Goal: Task Accomplishment & Management: Manage account settings

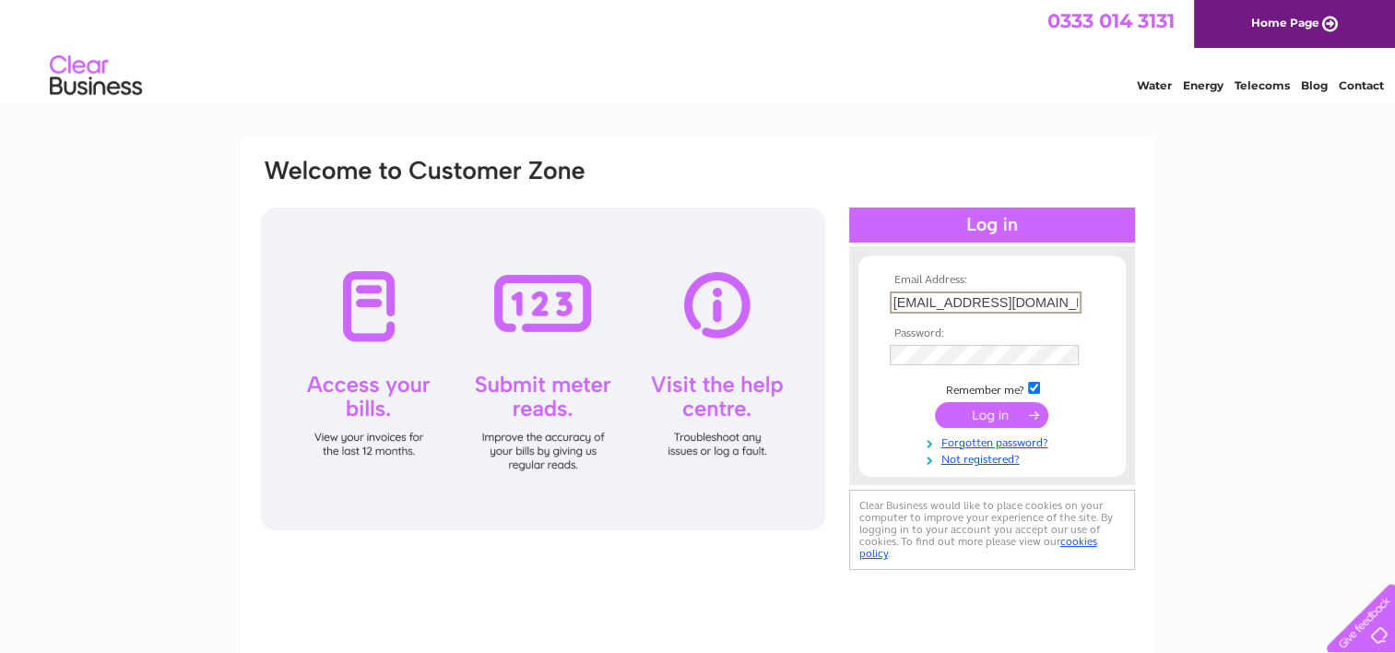
type input "baris1995_ozturk@icloud.com"
click at [935, 401] on input "submit" at bounding box center [991, 414] width 113 height 26
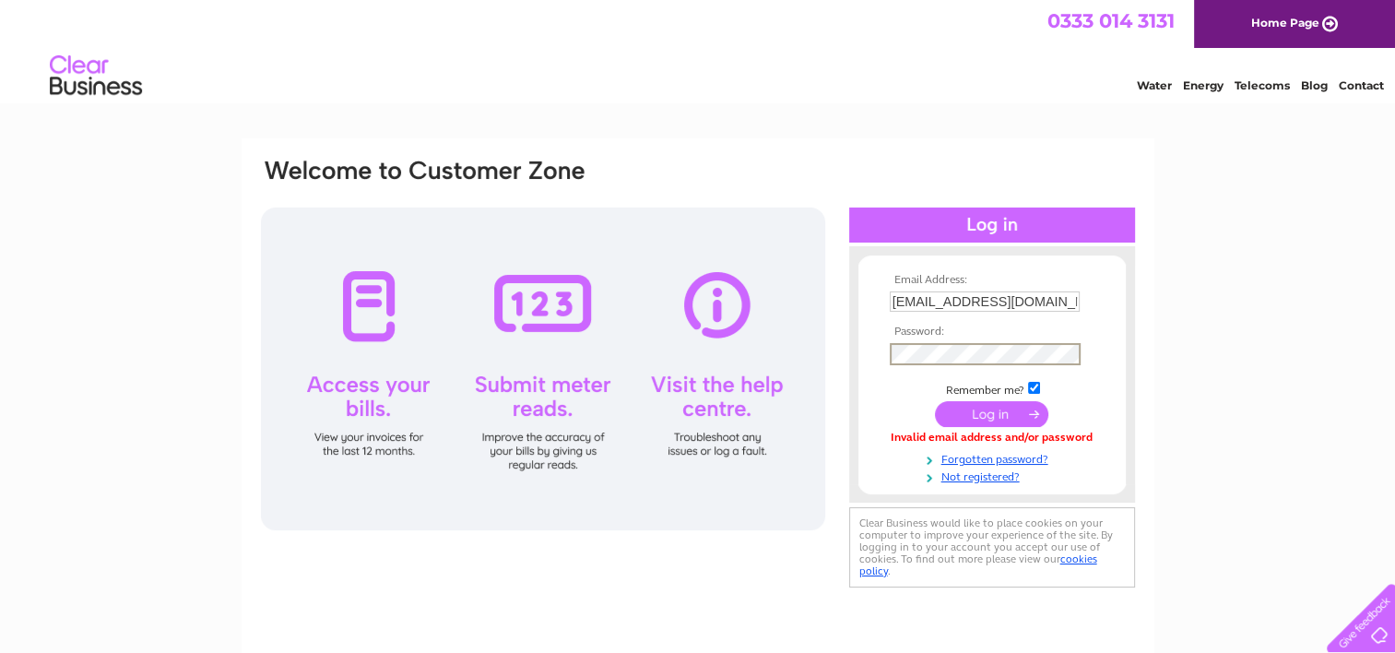
click at [935, 401] on input "submit" at bounding box center [991, 414] width 113 height 26
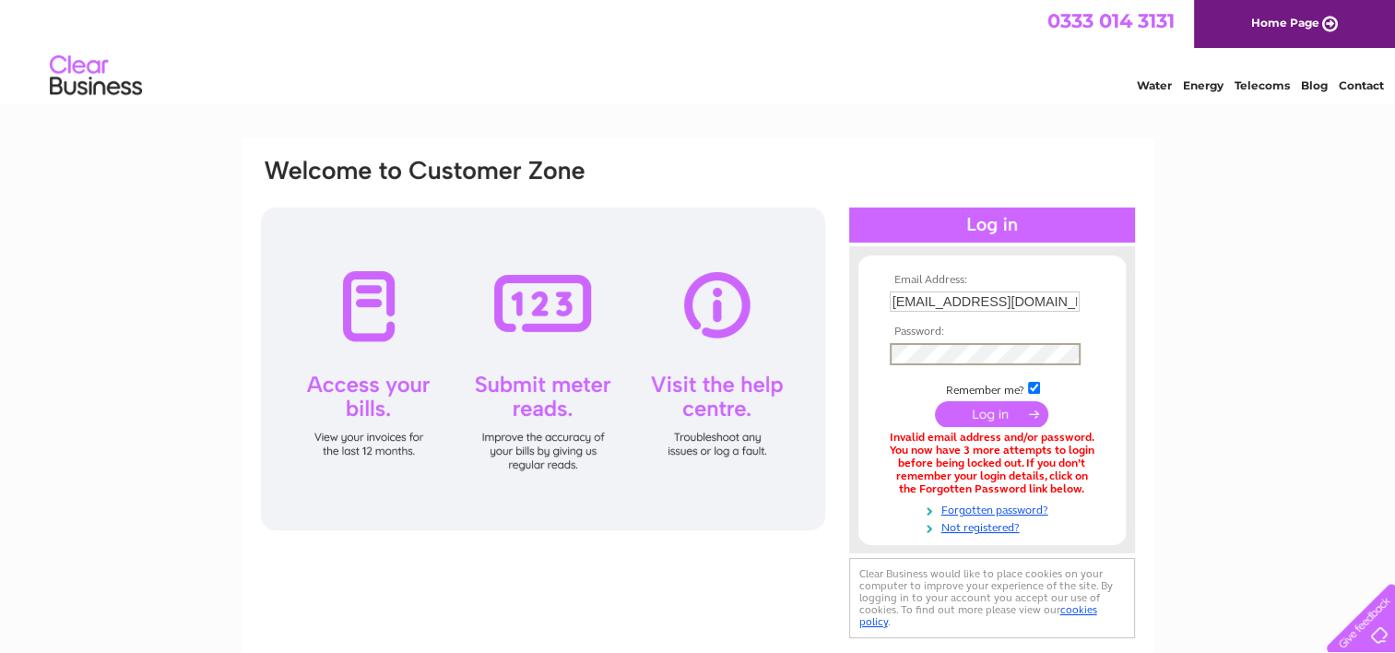
click at [935, 401] on input "submit" at bounding box center [991, 414] width 113 height 26
click at [978, 416] on input "submit" at bounding box center [991, 414] width 113 height 26
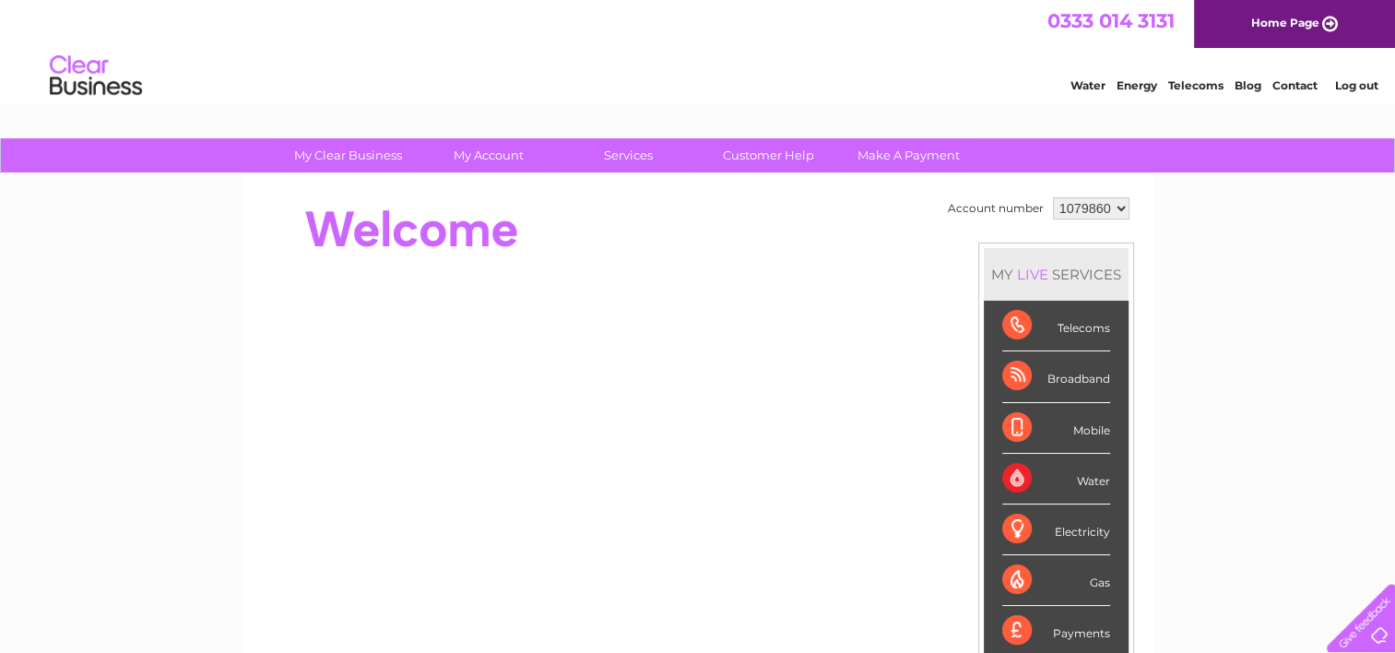
scroll to position [25, 0]
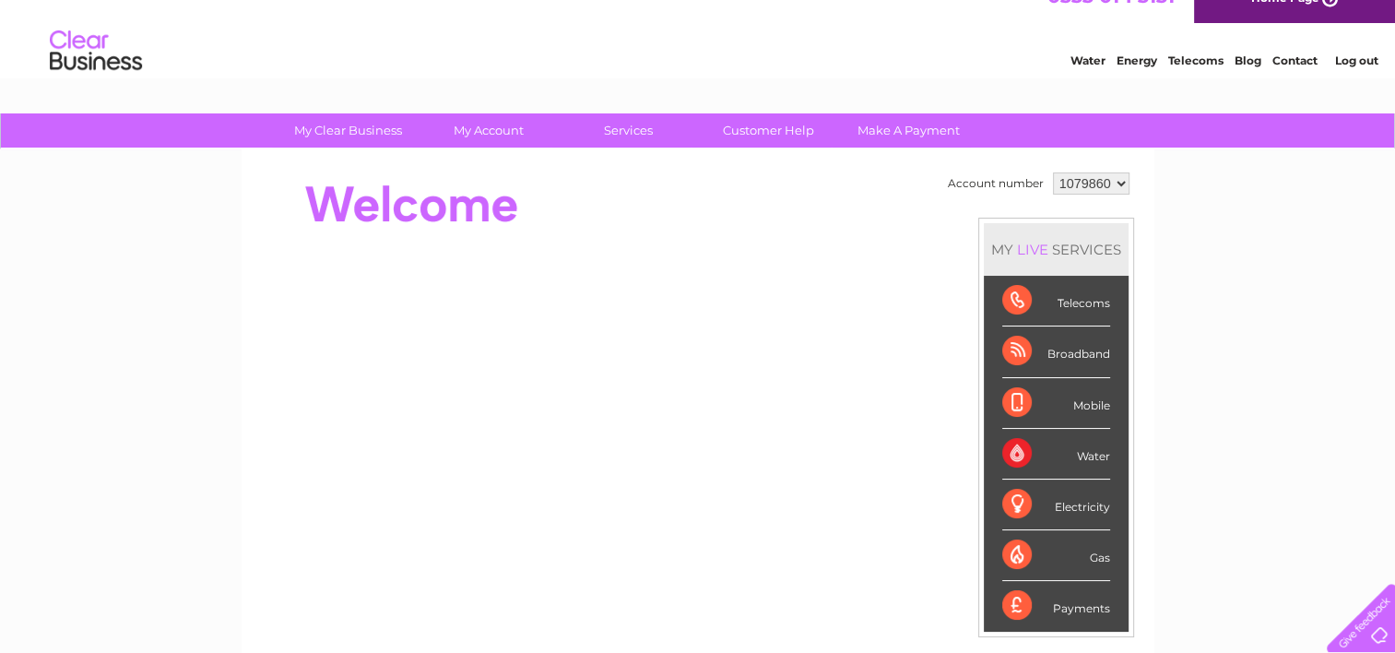
click at [1064, 352] on div "Broadband" at bounding box center [1056, 351] width 108 height 51
click at [1023, 356] on div "Broadband" at bounding box center [1056, 351] width 108 height 51
click at [1025, 241] on div "LIVE" at bounding box center [1032, 250] width 39 height 18
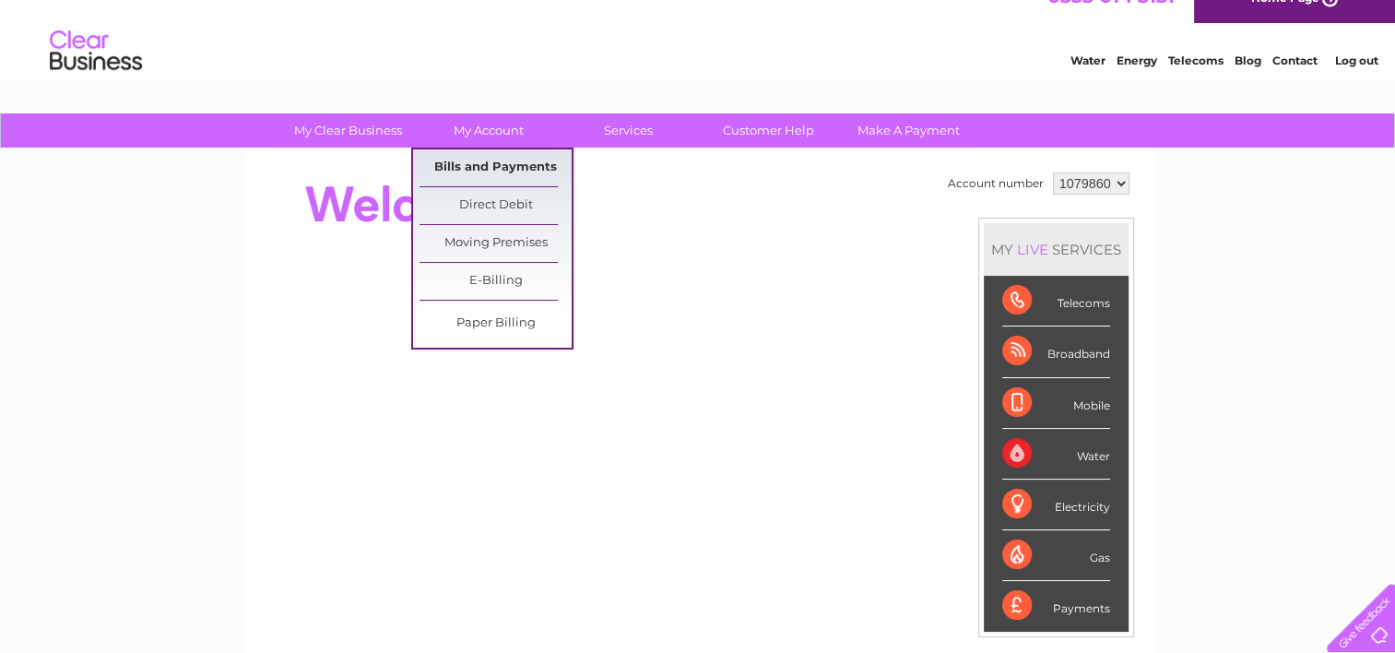
click at [481, 162] on link "Bills and Payments" at bounding box center [495, 167] width 152 height 37
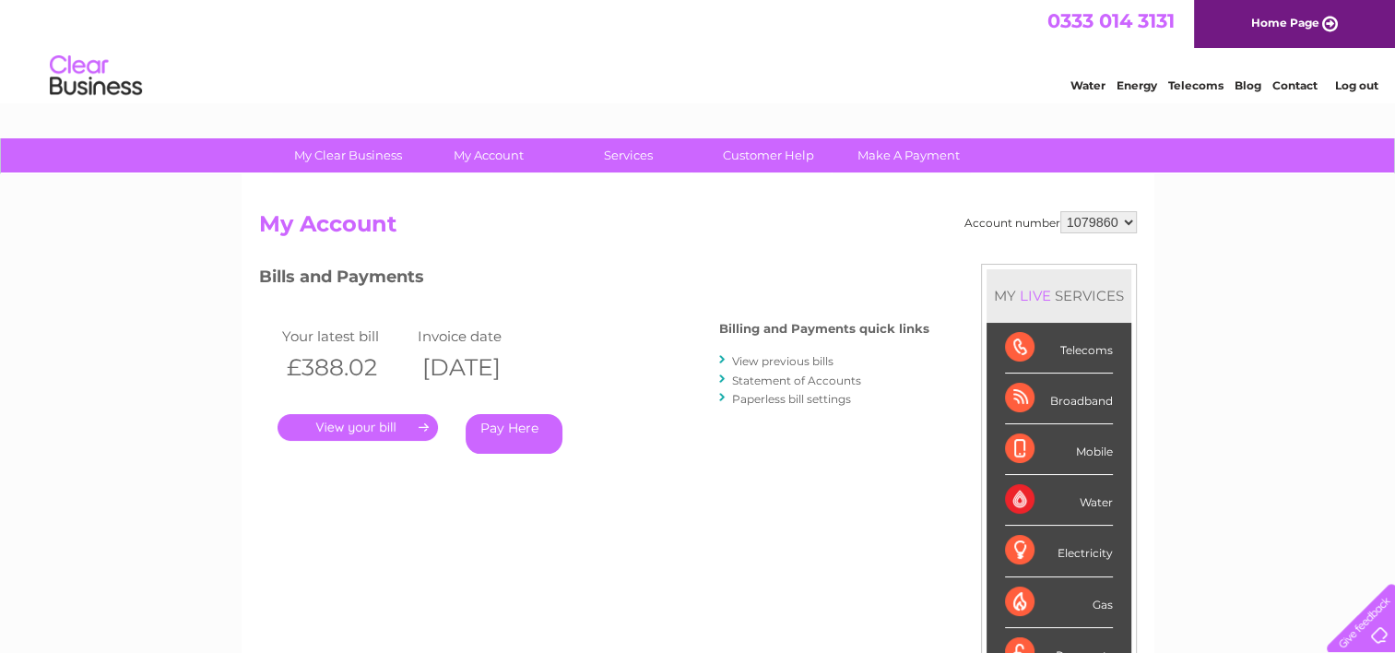
click at [396, 421] on link "." at bounding box center [357, 427] width 160 height 27
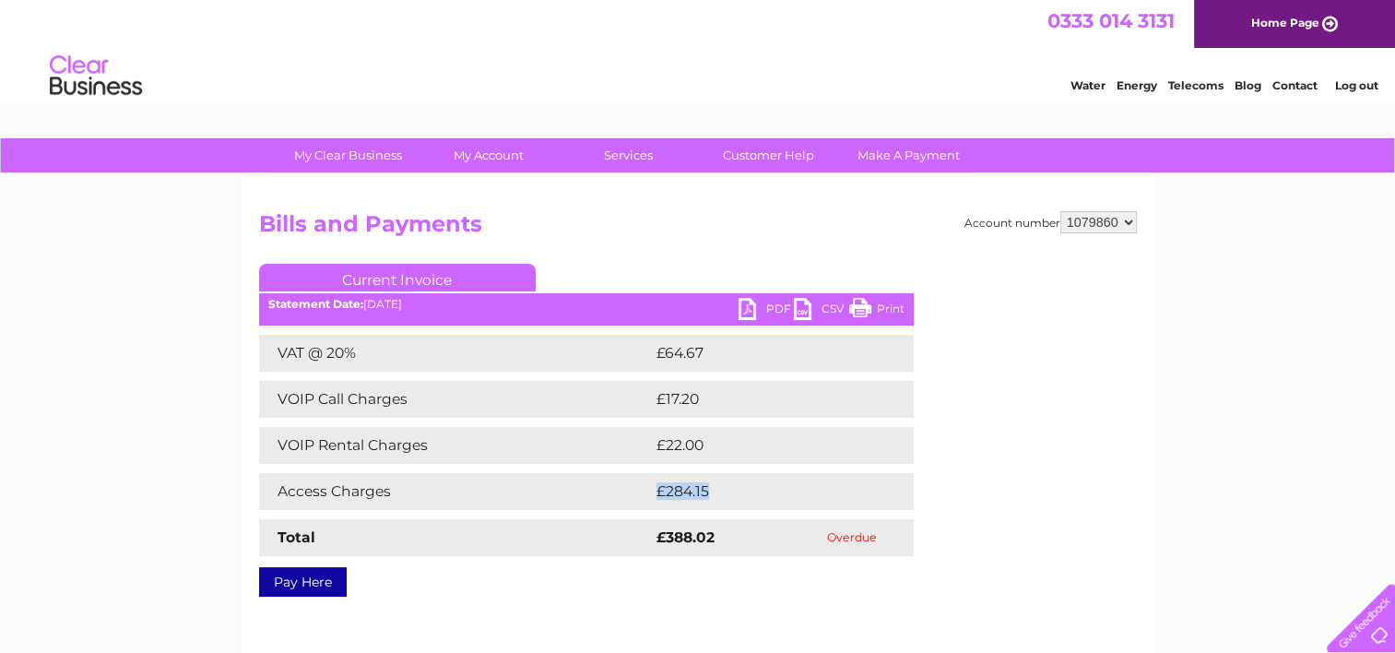
drag, startPoint x: 658, startPoint y: 489, endPoint x: 744, endPoint y: 493, distance: 85.8
click at [744, 493] on td "£284.15" at bounding box center [766, 491] width 228 height 37
drag, startPoint x: 744, startPoint y: 493, endPoint x: 774, endPoint y: 302, distance: 193.2
click at [774, 302] on link "PDF" at bounding box center [765, 311] width 55 height 27
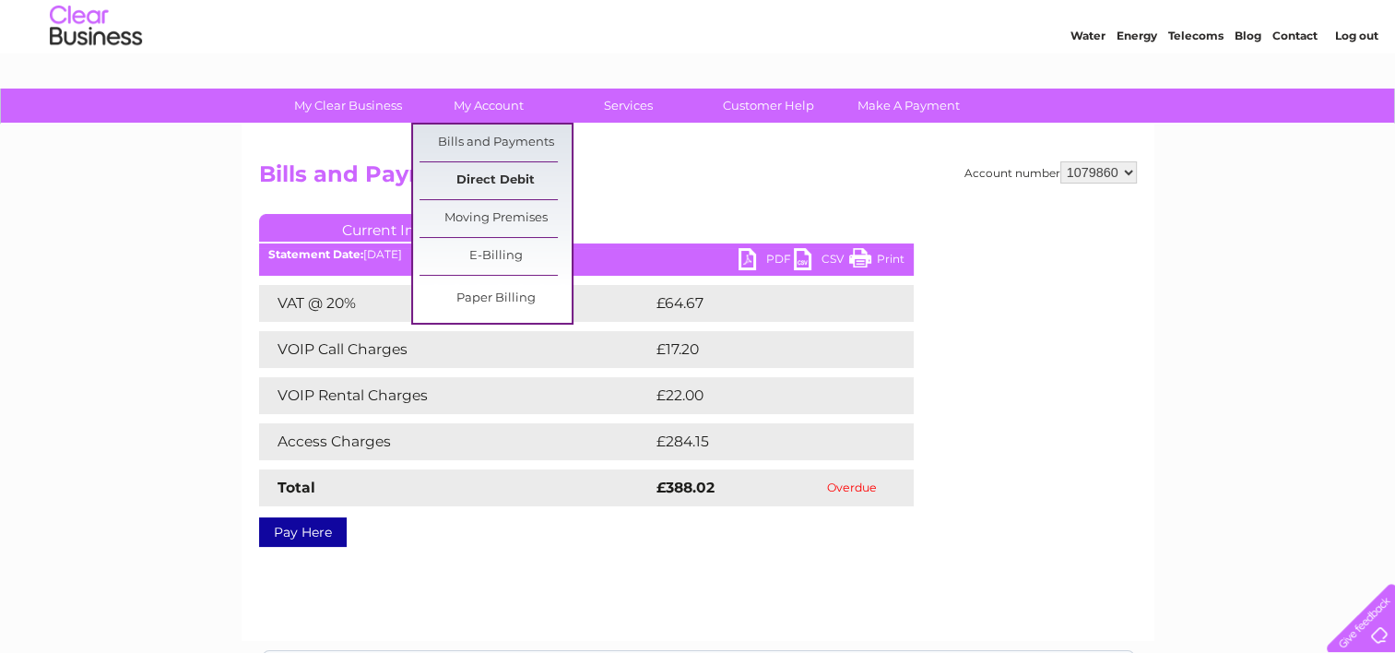
click at [499, 184] on link "Direct Debit" at bounding box center [495, 180] width 152 height 37
click at [527, 177] on link "Direct Debit" at bounding box center [495, 180] width 152 height 37
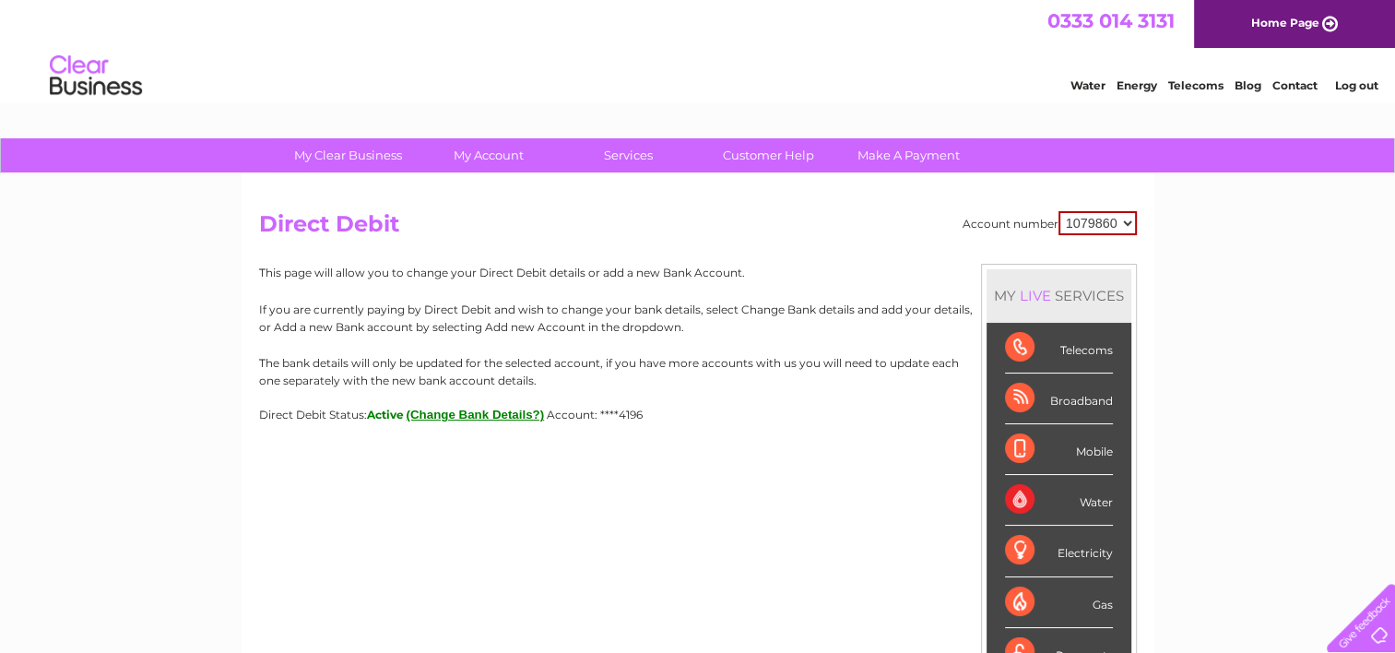
click at [476, 415] on button "(Change Bank Details?)" at bounding box center [476, 414] width 138 height 14
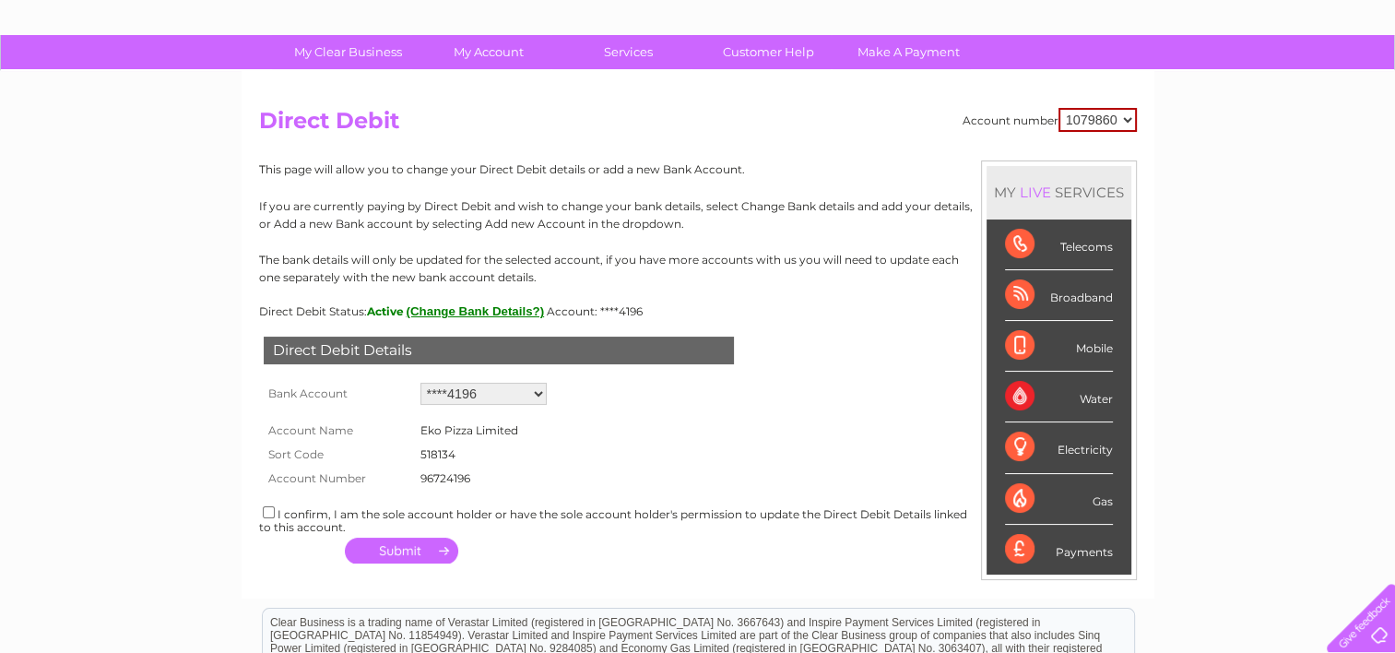
scroll to position [107, 0]
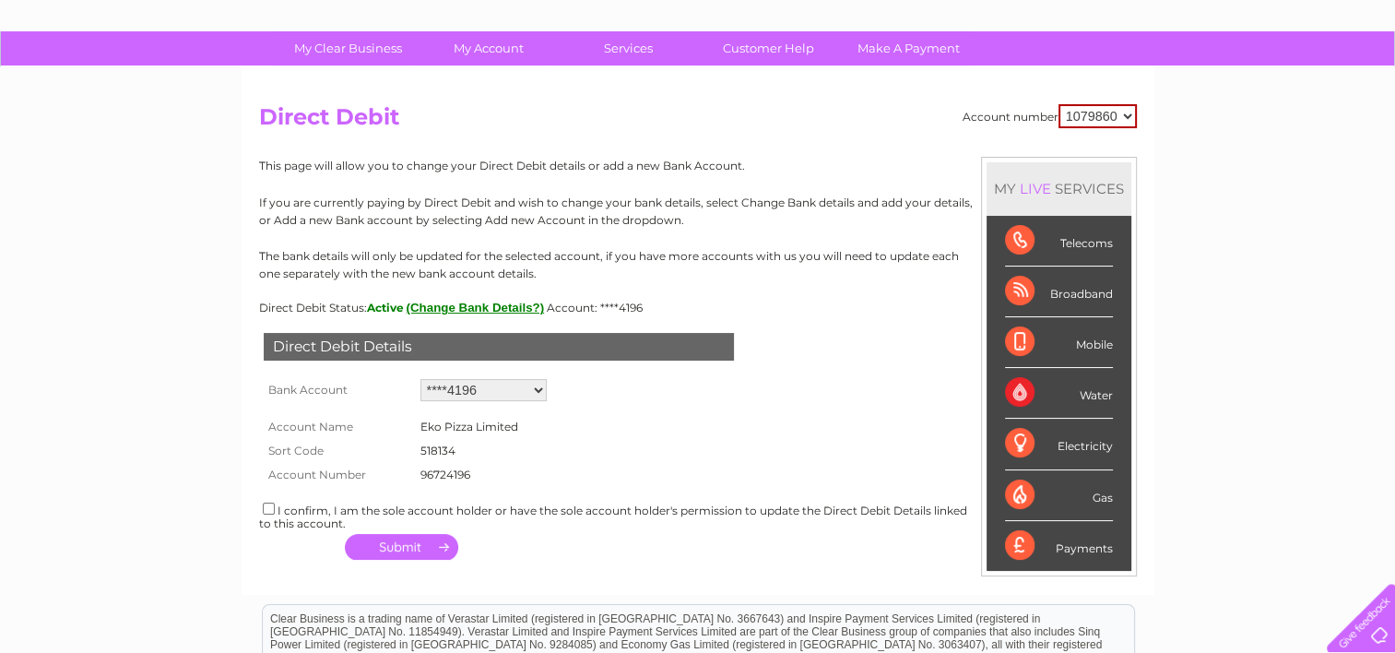
click at [526, 384] on select "Add new account ****4196 ****1895 ****1895 ****5266 ****3320" at bounding box center [483, 390] width 126 height 22
select select "0"
click at [420, 379] on select "Add new account ****4196 ****1895 ****1895 ****5266 ****3320" at bounding box center [483, 390] width 126 height 22
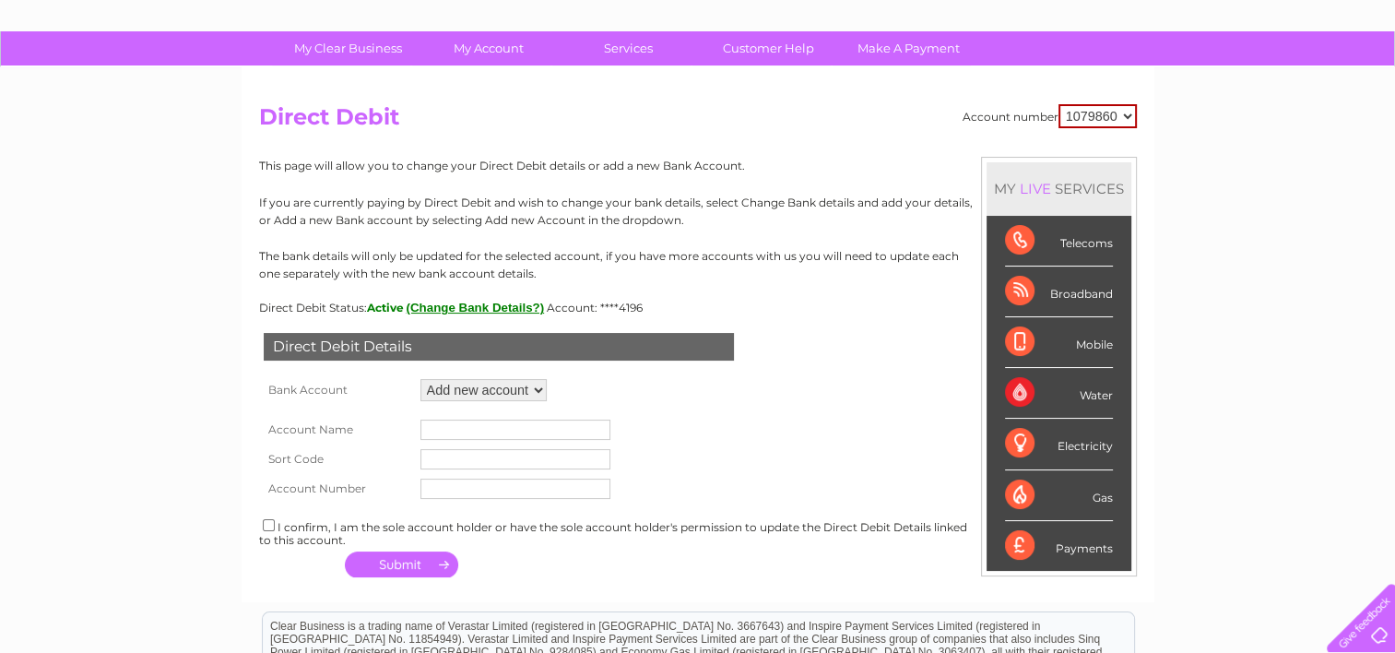
click at [490, 425] on input "text" at bounding box center [515, 429] width 190 height 20
click at [782, 41] on link "Customer Help" at bounding box center [768, 48] width 152 height 34
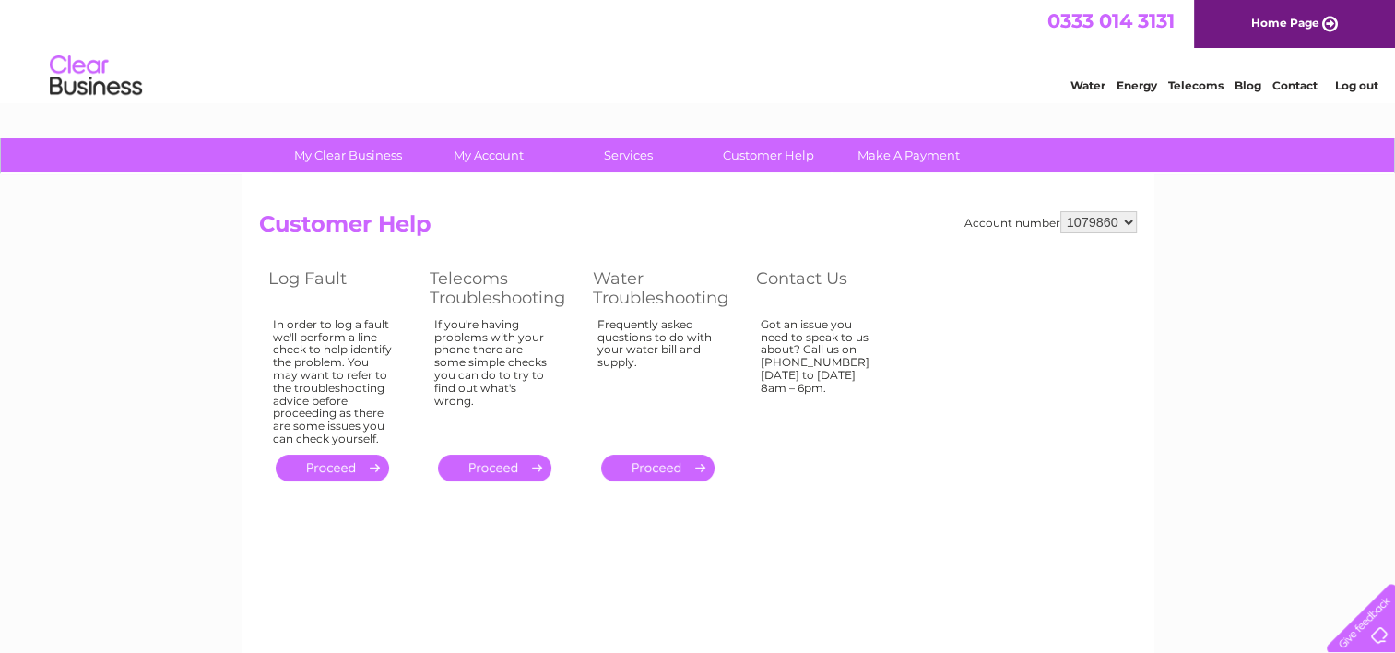
click at [337, 459] on link "." at bounding box center [332, 467] width 113 height 27
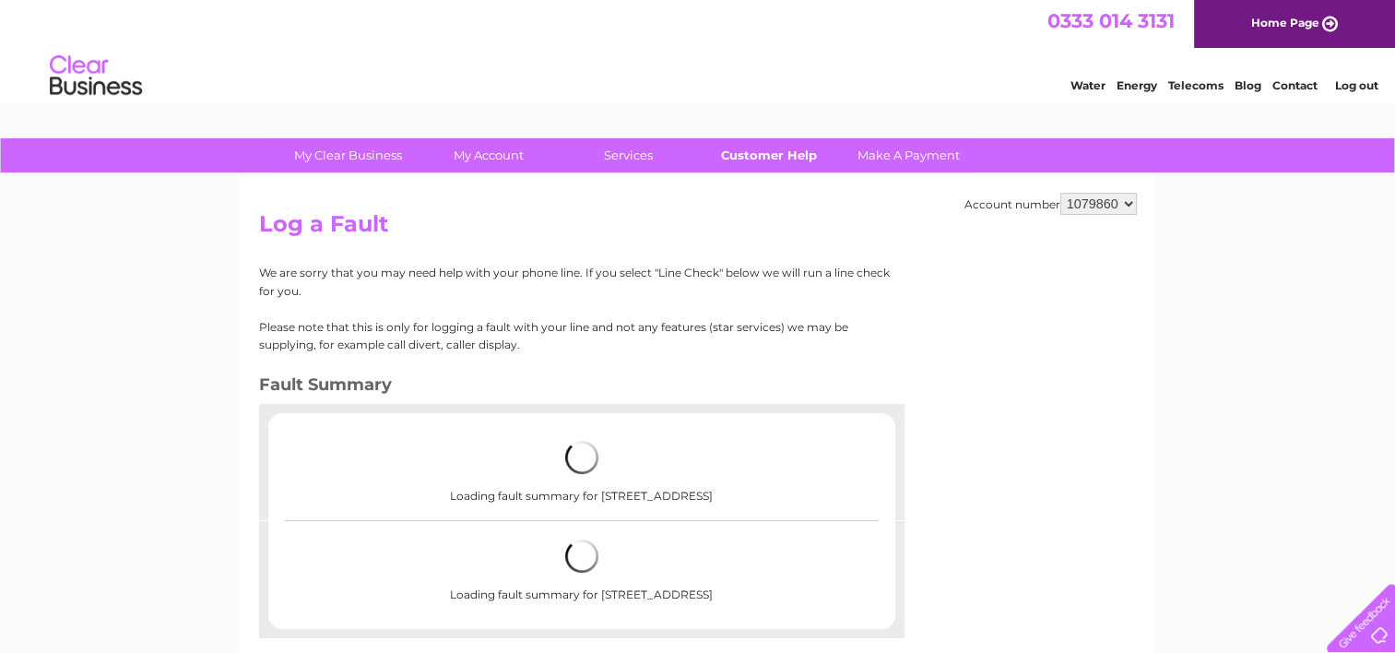
click at [747, 166] on link "Customer Help" at bounding box center [768, 155] width 152 height 34
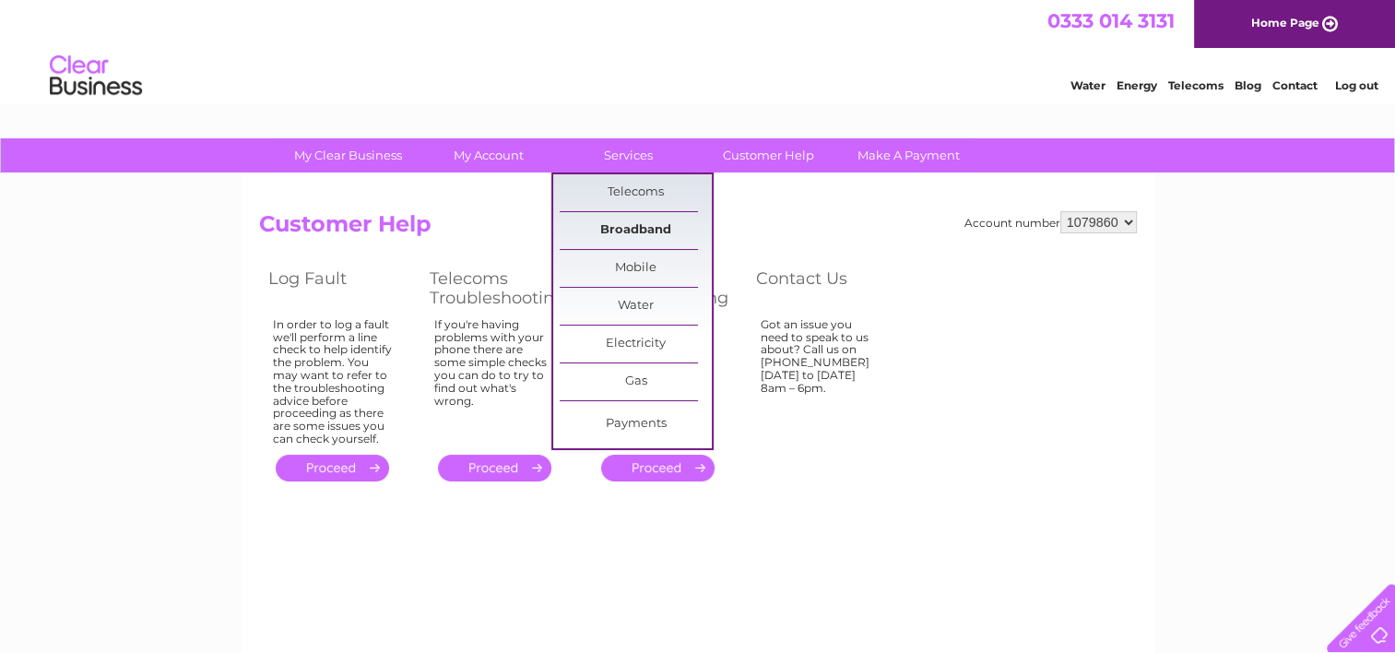
click at [644, 229] on link "Broadband" at bounding box center [636, 230] width 152 height 37
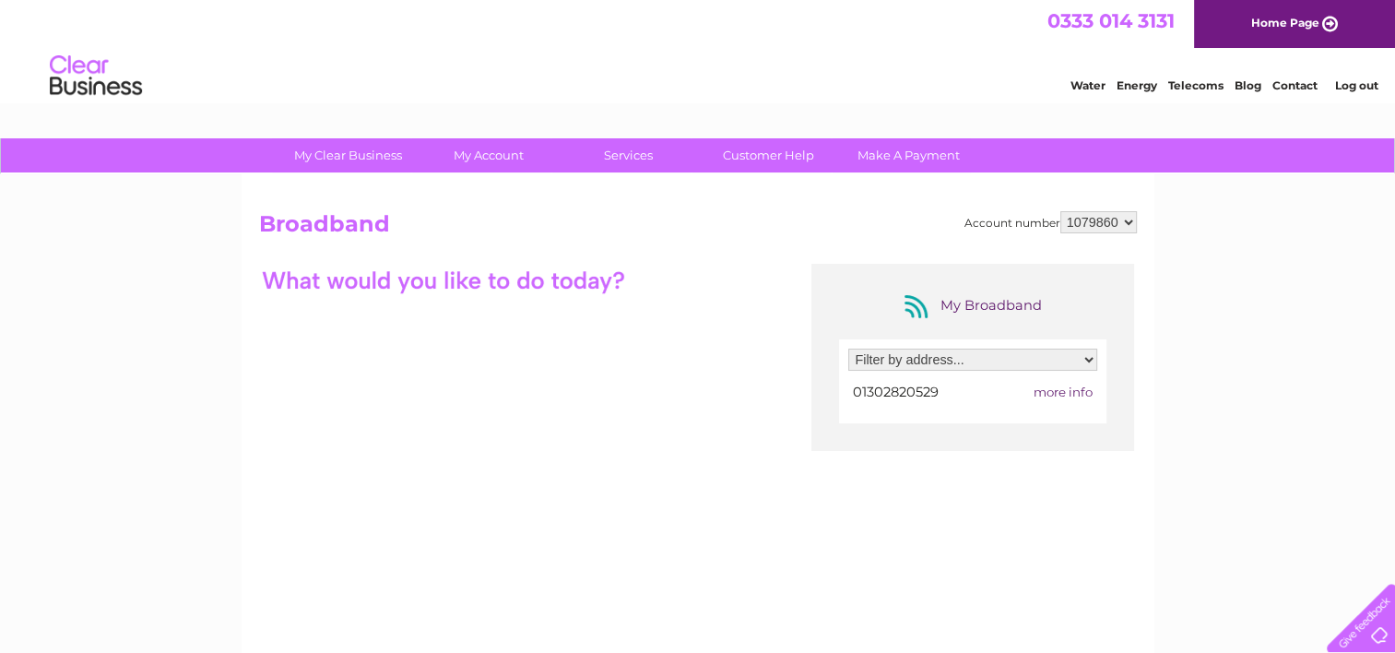
click at [501, 289] on div at bounding box center [443, 280] width 369 height 32
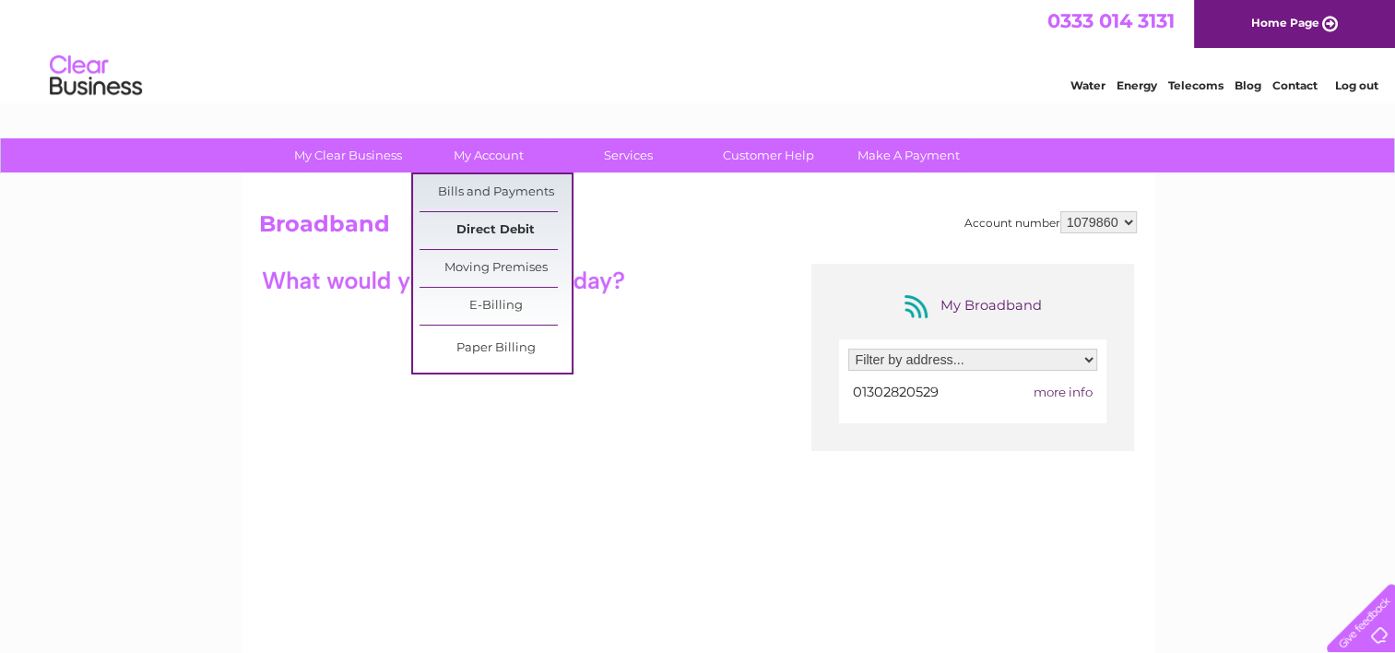
click at [490, 225] on link "Direct Debit" at bounding box center [495, 230] width 152 height 37
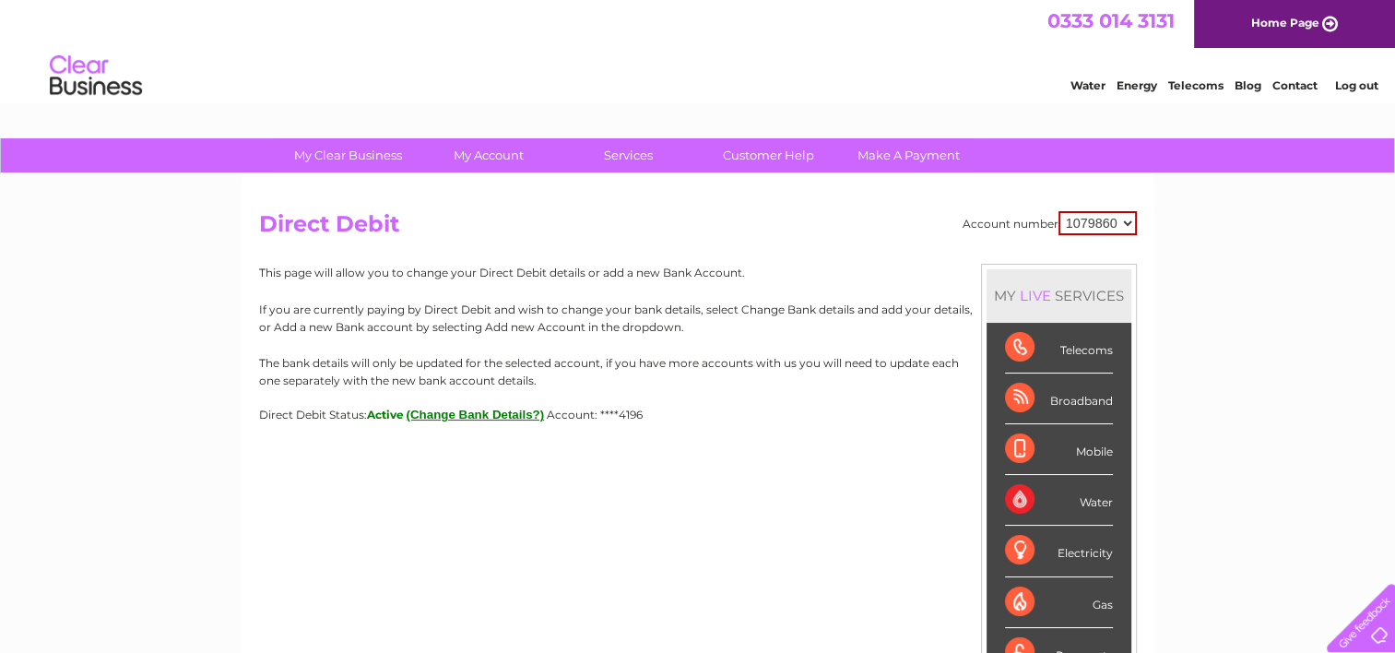
click at [472, 411] on button "(Change Bank Details?)" at bounding box center [476, 414] width 138 height 14
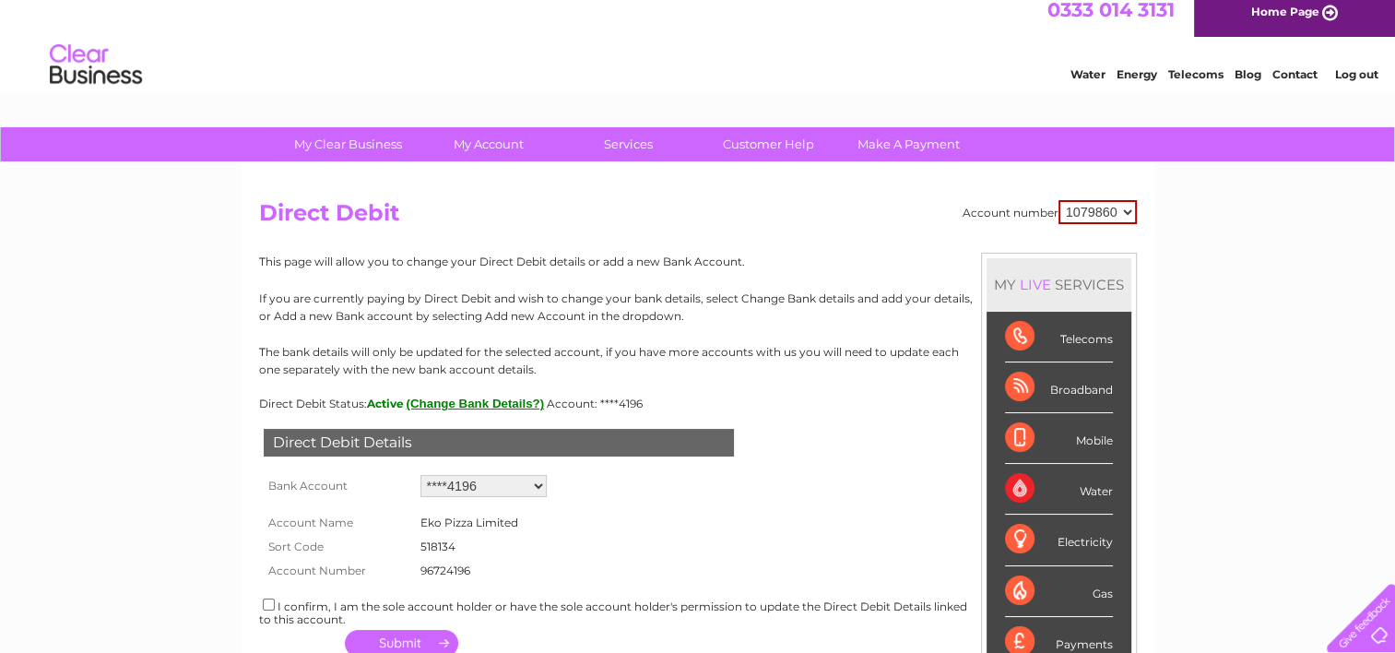
scroll to position [114, 0]
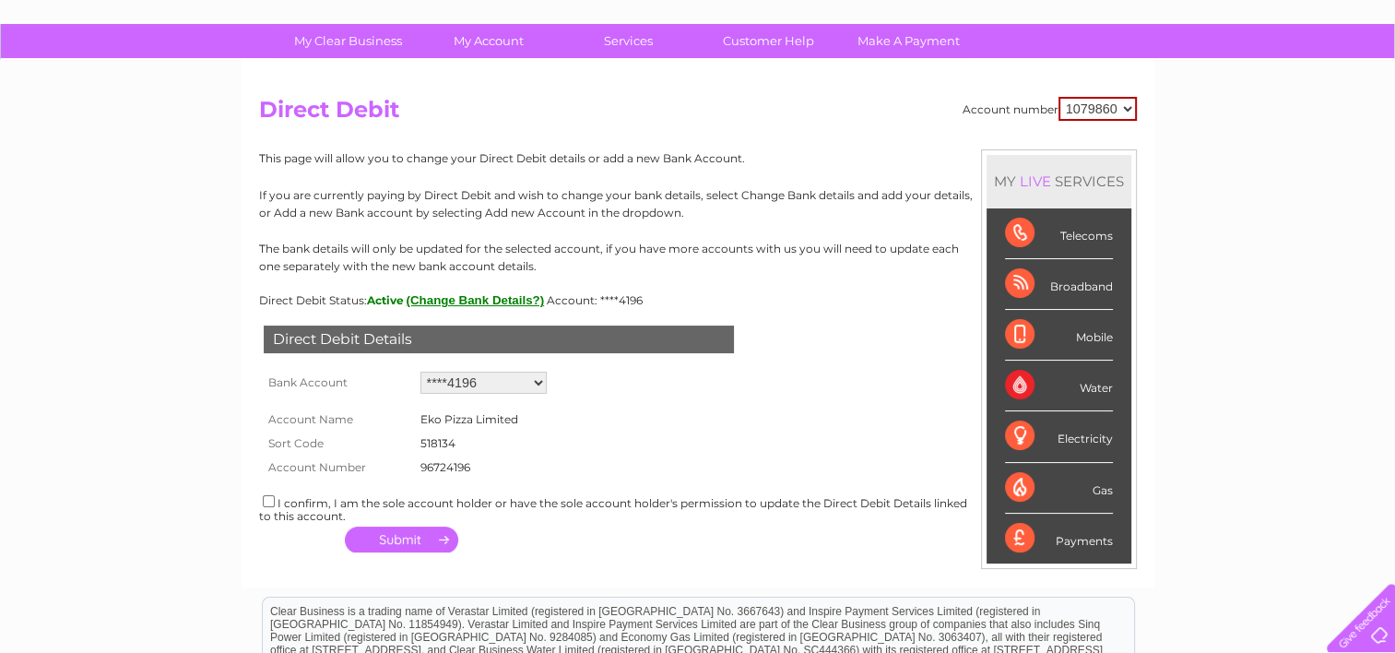
click at [535, 386] on select "Add new account ****4196 ****1895 ****1895 ****5266 ****3320" at bounding box center [483, 382] width 126 height 22
click at [626, 423] on form "Account Name Eko Pizza Limited Sort Code 518134 Account Number 96724196 1497575" at bounding box center [698, 438] width 878 height 80
click at [536, 384] on select "Add new account ****4196 ****1895 ****1895 ****5266 ****3320" at bounding box center [483, 382] width 126 height 22
select select "0"
click at [420, 371] on select "Add new account ****4196 ****1895 ****1895 ****5266 ****3320" at bounding box center [483, 382] width 126 height 22
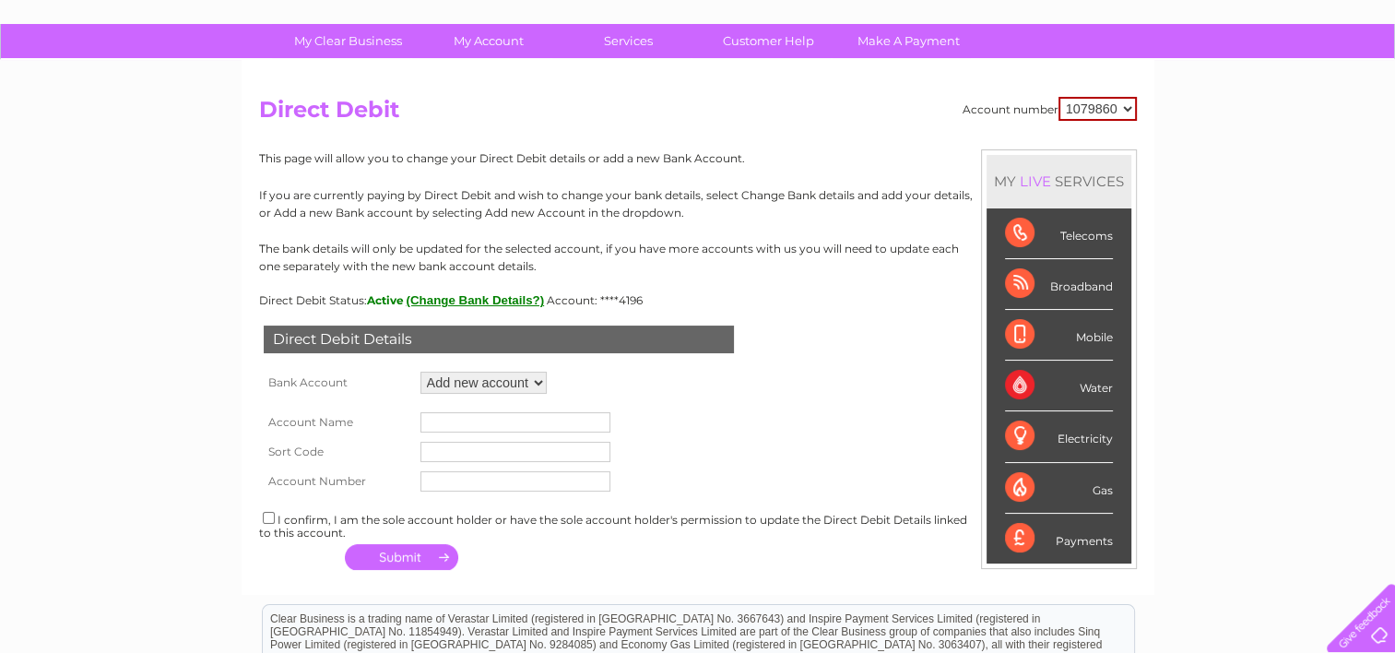
click at [475, 413] on input "text" at bounding box center [515, 422] width 190 height 20
type input "arcan pizza limited"
click at [459, 459] on input "text" at bounding box center [515, 452] width 190 height 20
click at [450, 479] on input "text" at bounding box center [515, 481] width 190 height 20
type input "96745851"
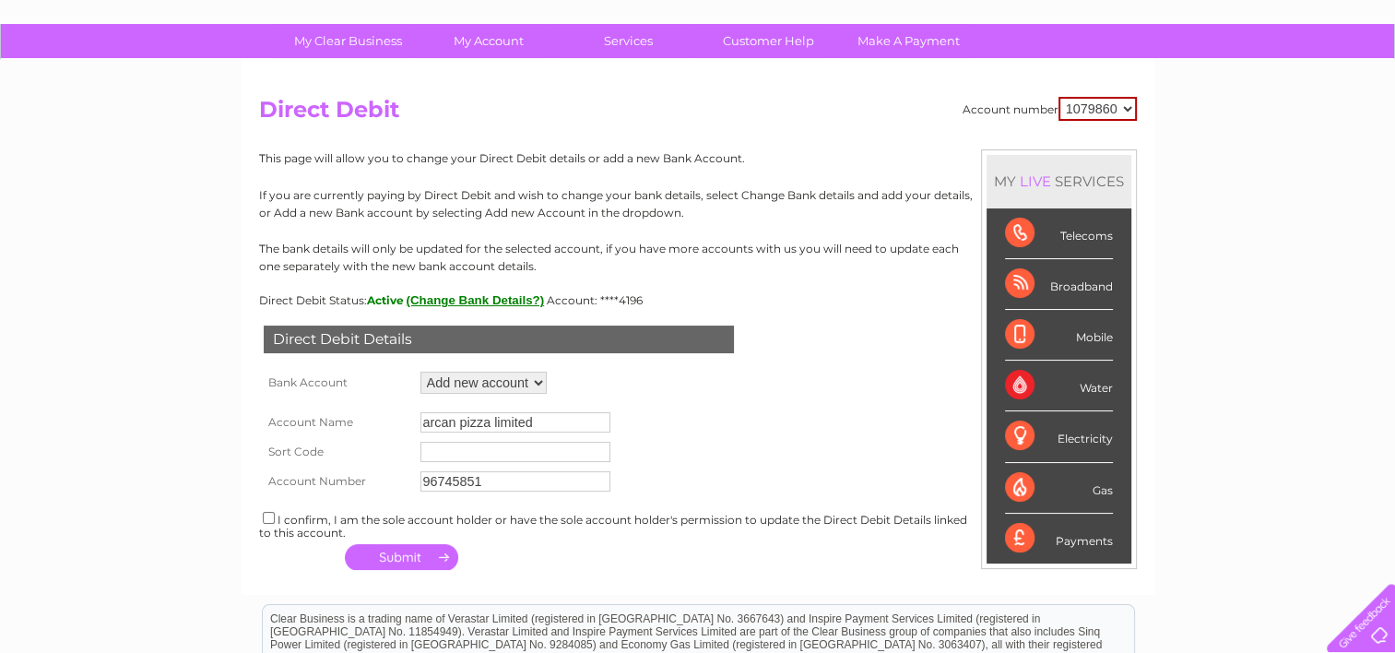
click at [454, 455] on input "text" at bounding box center [515, 452] width 190 height 20
type input "518134"
click at [263, 520] on input "checkbox" at bounding box center [269, 518] width 12 height 12
checkbox input "true"
click at [404, 553] on button "button" at bounding box center [401, 557] width 113 height 26
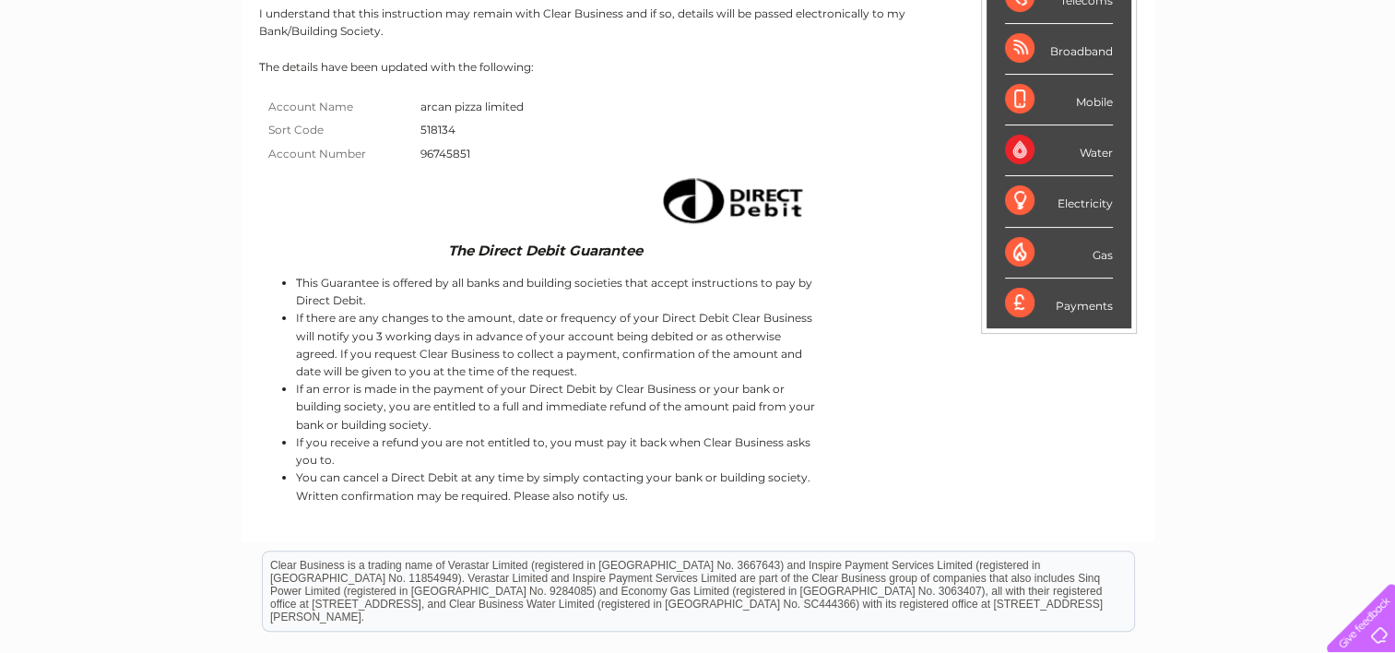
scroll to position [565, 0]
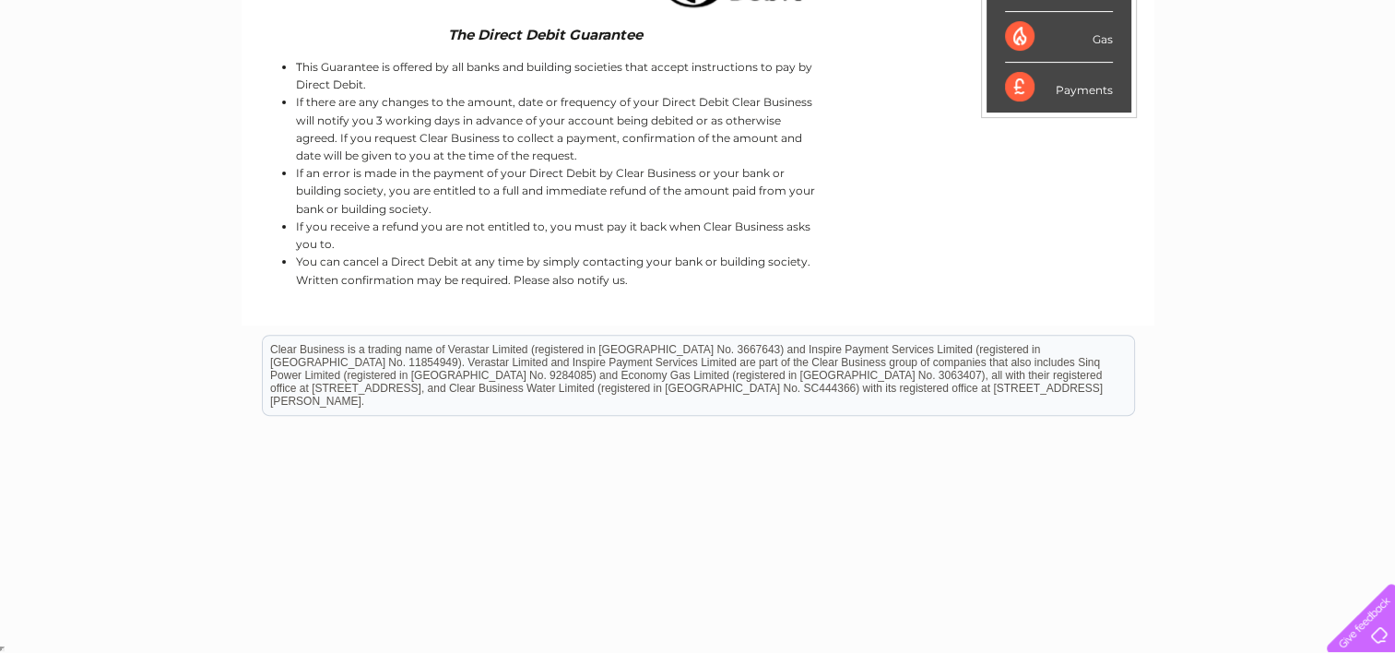
click at [708, 442] on html "Clear Business is a trading name of Verastar Limited (registered in [GEOGRAPHIC…" at bounding box center [697, 383] width 1395 height 118
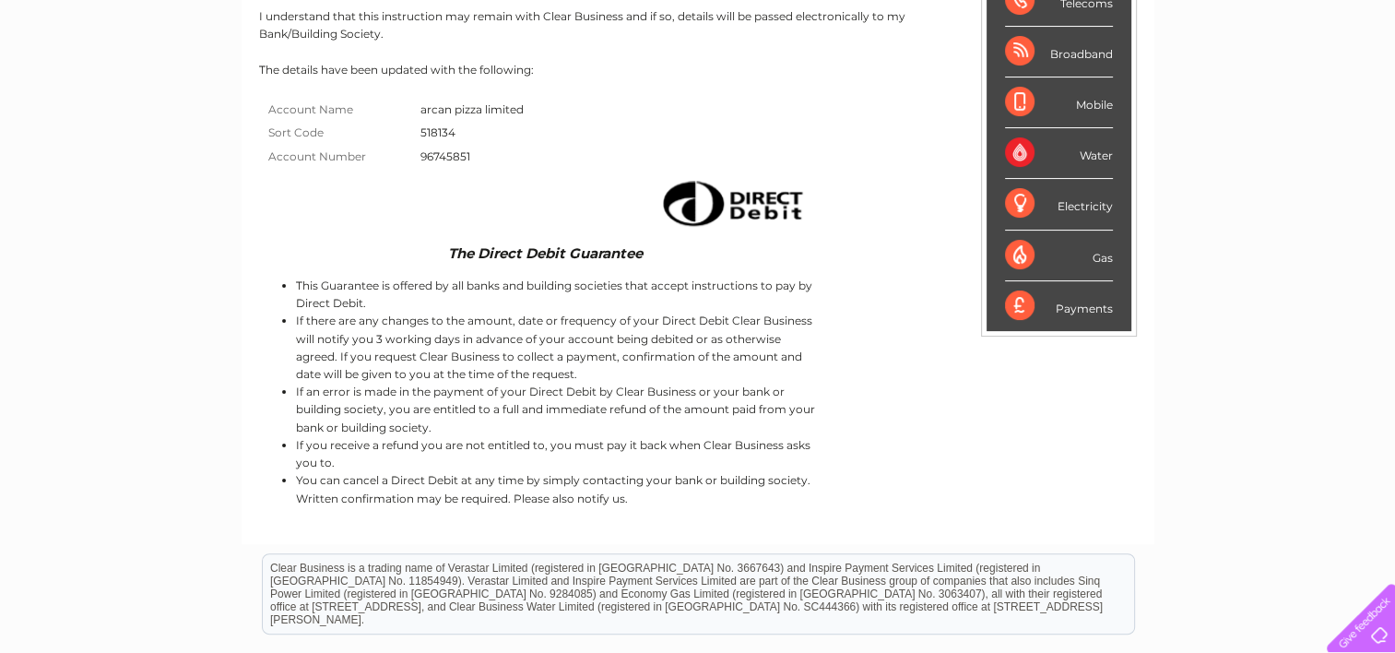
scroll to position [354, 0]
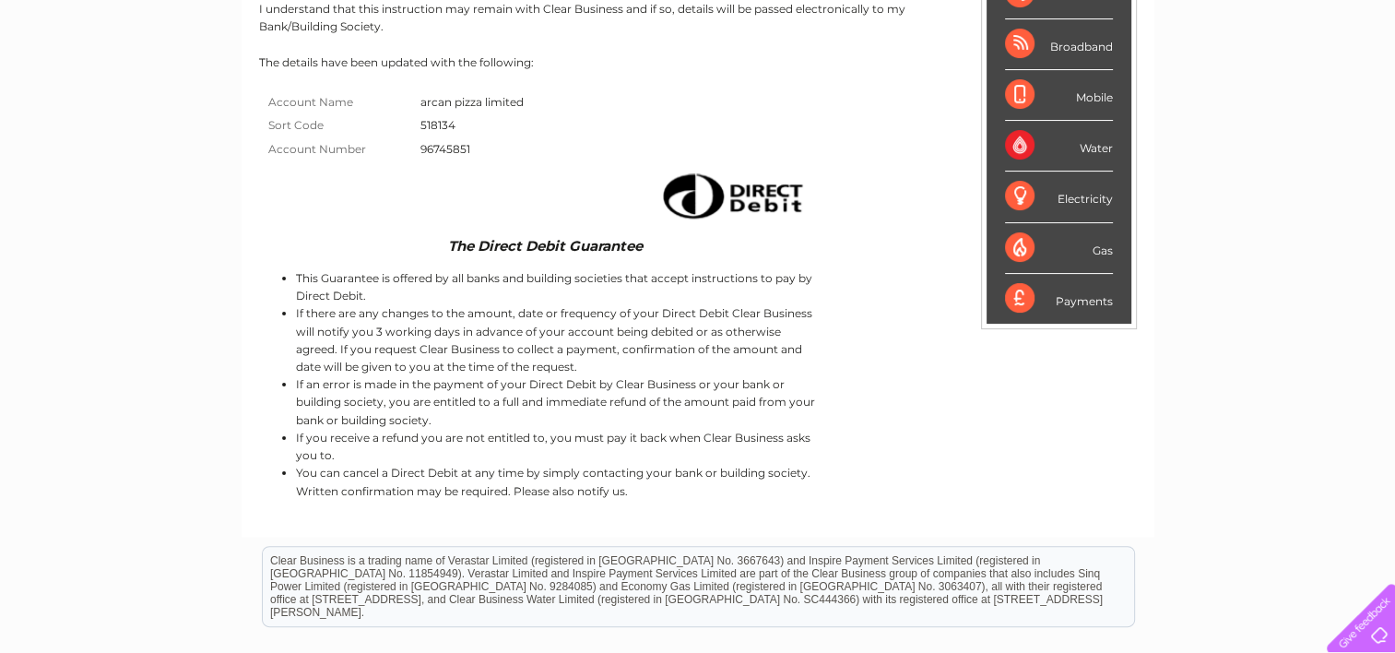
click at [1058, 311] on div "Payments" at bounding box center [1059, 299] width 108 height 50
click at [1079, 301] on div "Payments" at bounding box center [1059, 299] width 108 height 50
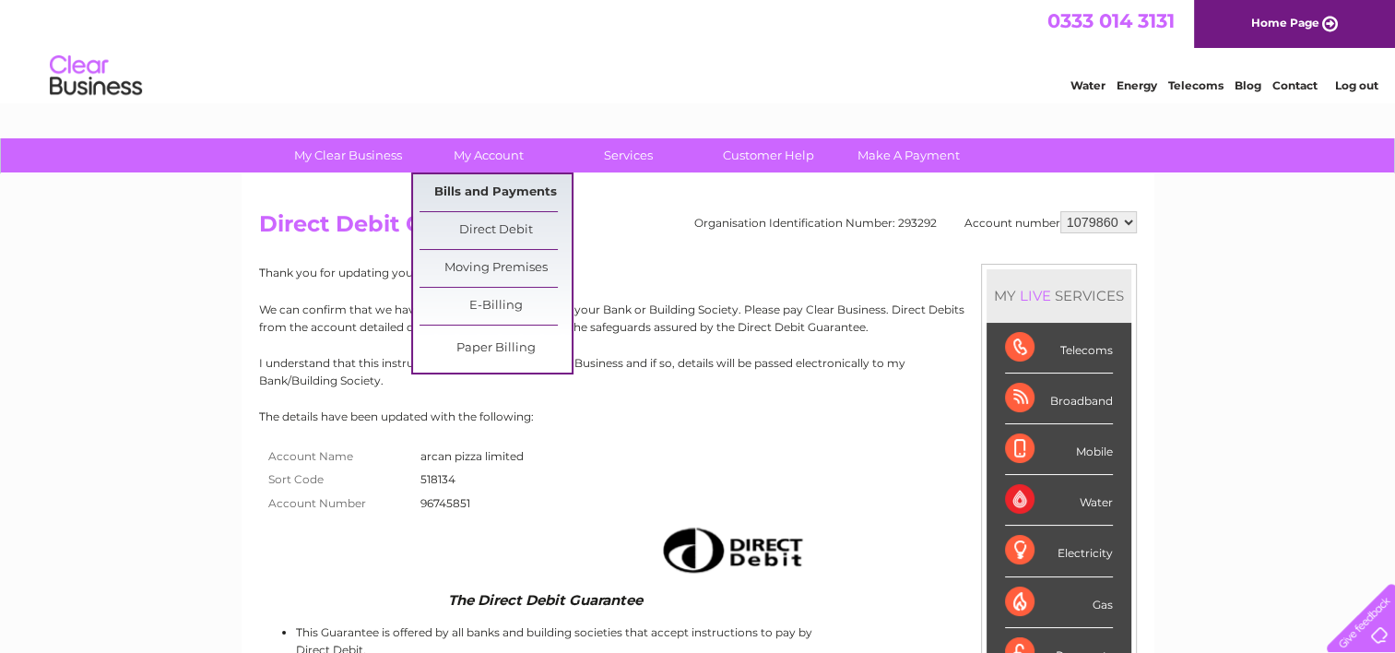
click at [517, 181] on link "Bills and Payments" at bounding box center [495, 192] width 152 height 37
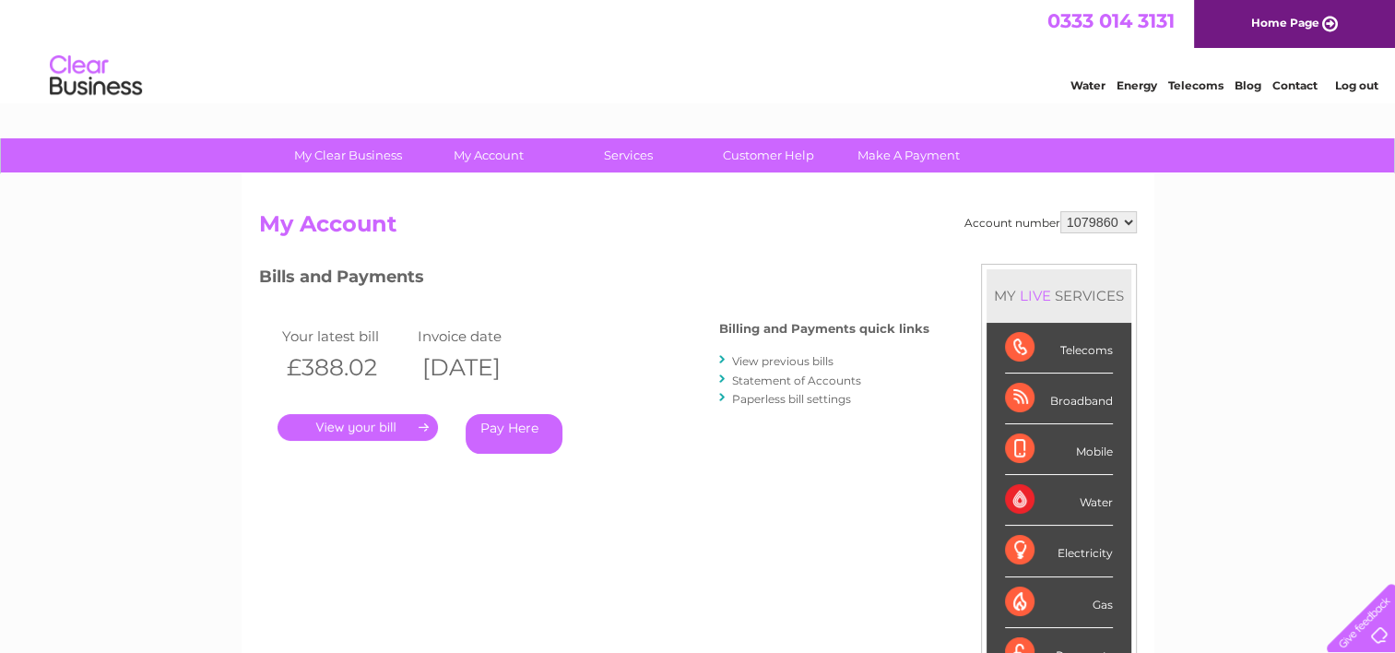
click at [357, 428] on link "." at bounding box center [357, 427] width 160 height 27
